Goal: Register for event/course

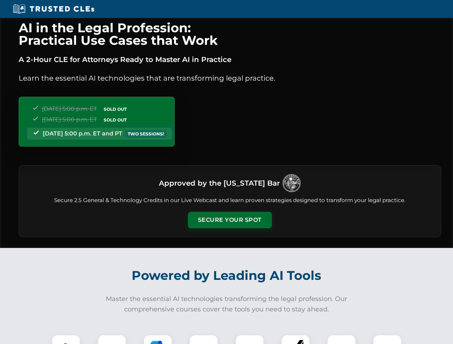
click at [230, 220] on button "Secure Your Spot" at bounding box center [230, 220] width 84 height 16
click at [66, 340] on img at bounding box center [66, 349] width 21 height 21
